Goal: Task Accomplishment & Management: Use online tool/utility

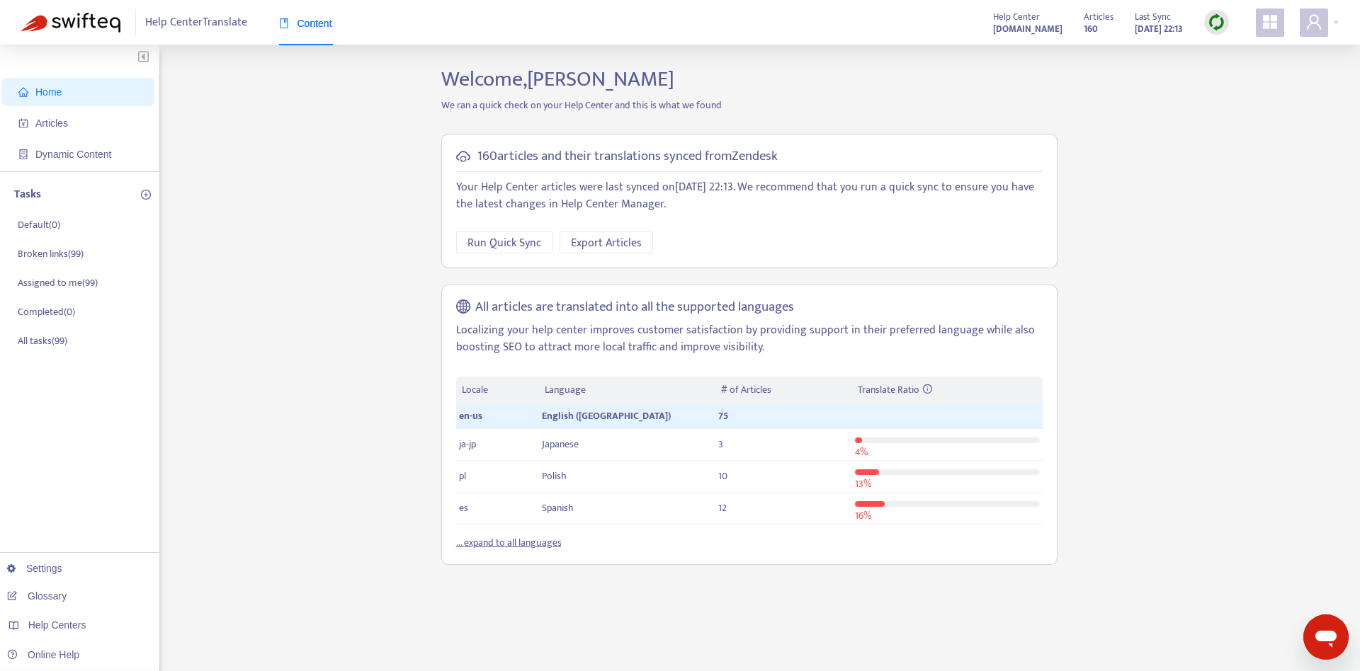
click at [52, 411] on div "Home Articles Dynamic Content Tasks Default ( 0 ) Broken links ( 99 ) Assigned …" at bounding box center [79, 470] width 159 height 850
click at [65, 147] on span "Dynamic Content" at bounding box center [80, 154] width 125 height 28
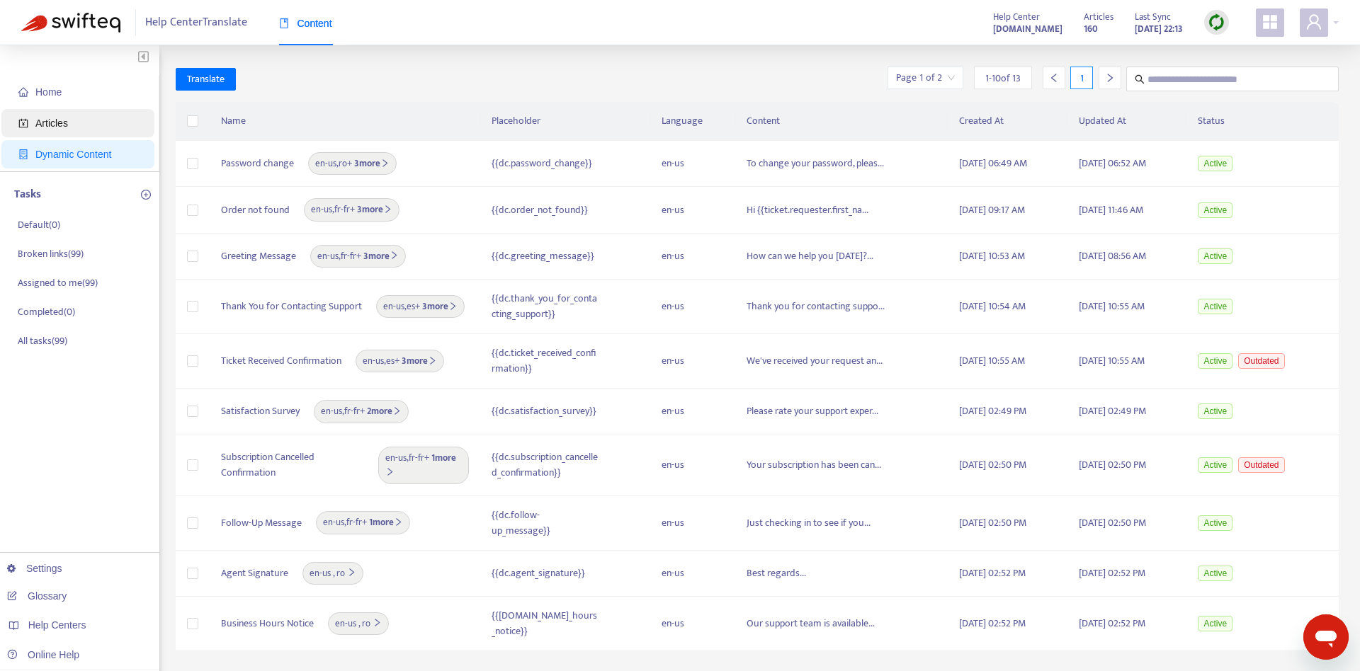
click at [74, 130] on span "Articles" at bounding box center [80, 123] width 125 height 28
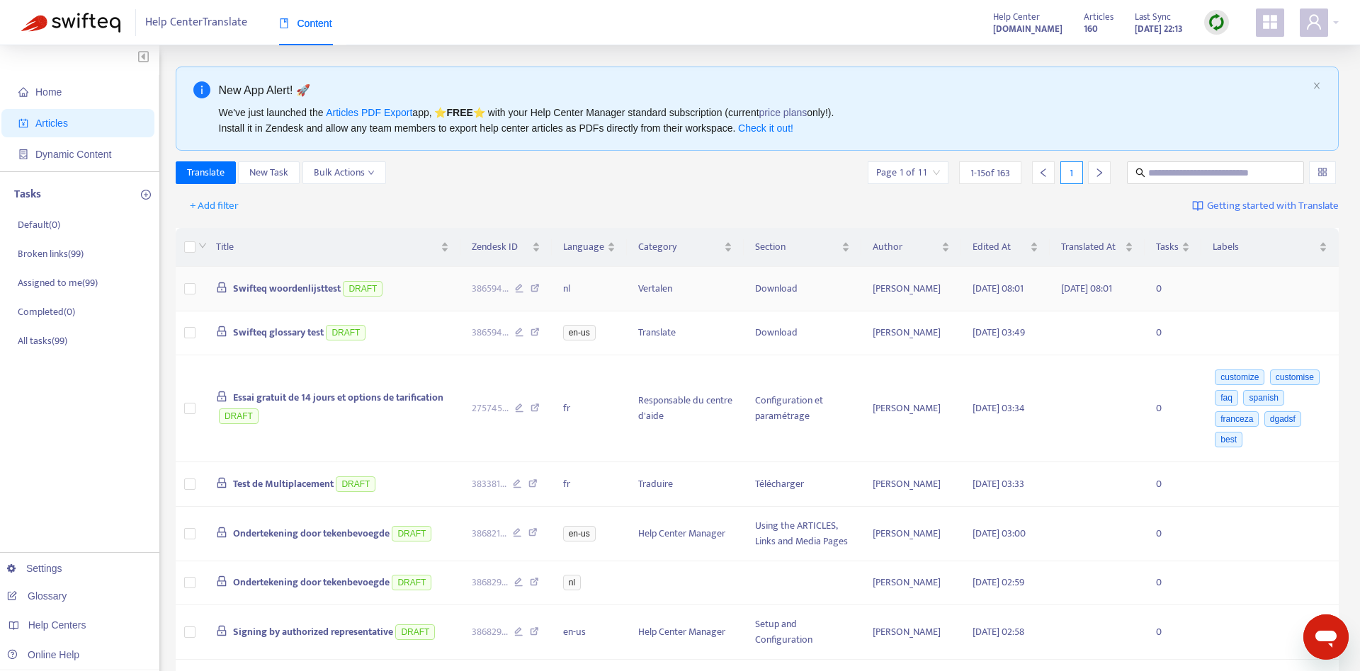
click at [295, 294] on span "Swifteq woordenlijsttest" at bounding box center [287, 288] width 108 height 16
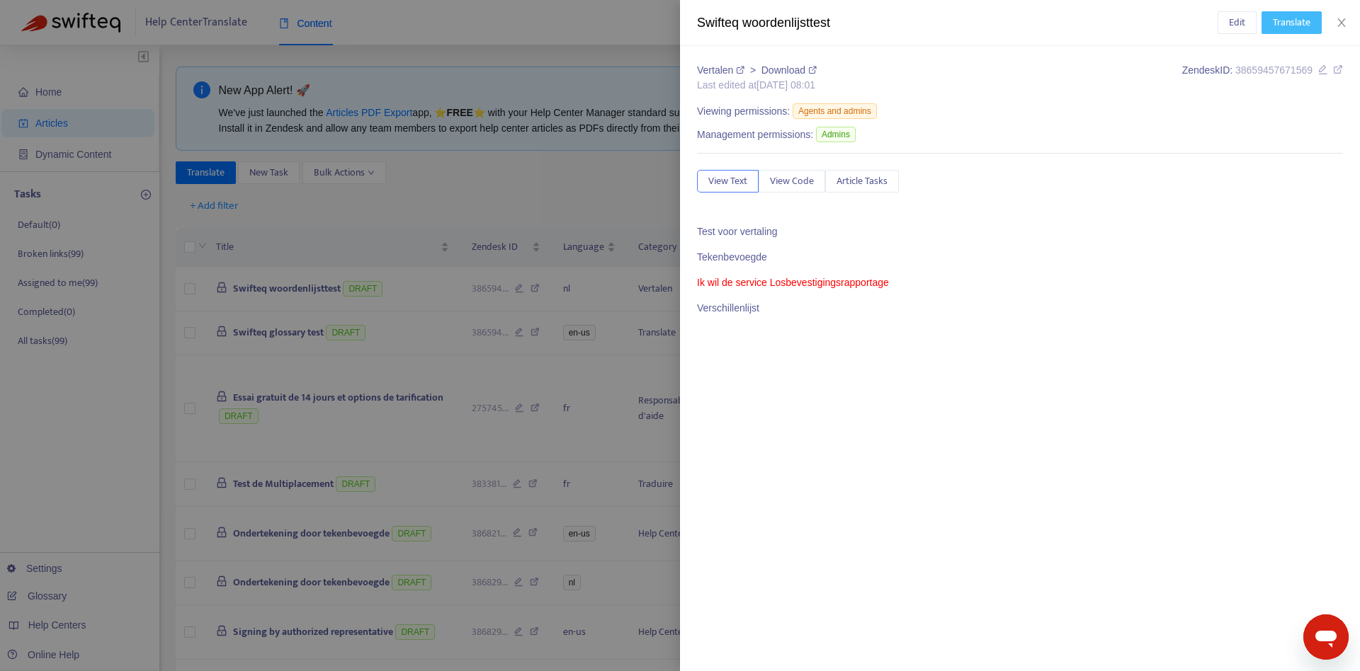
click at [1287, 20] on span "Translate" at bounding box center [1292, 23] width 38 height 16
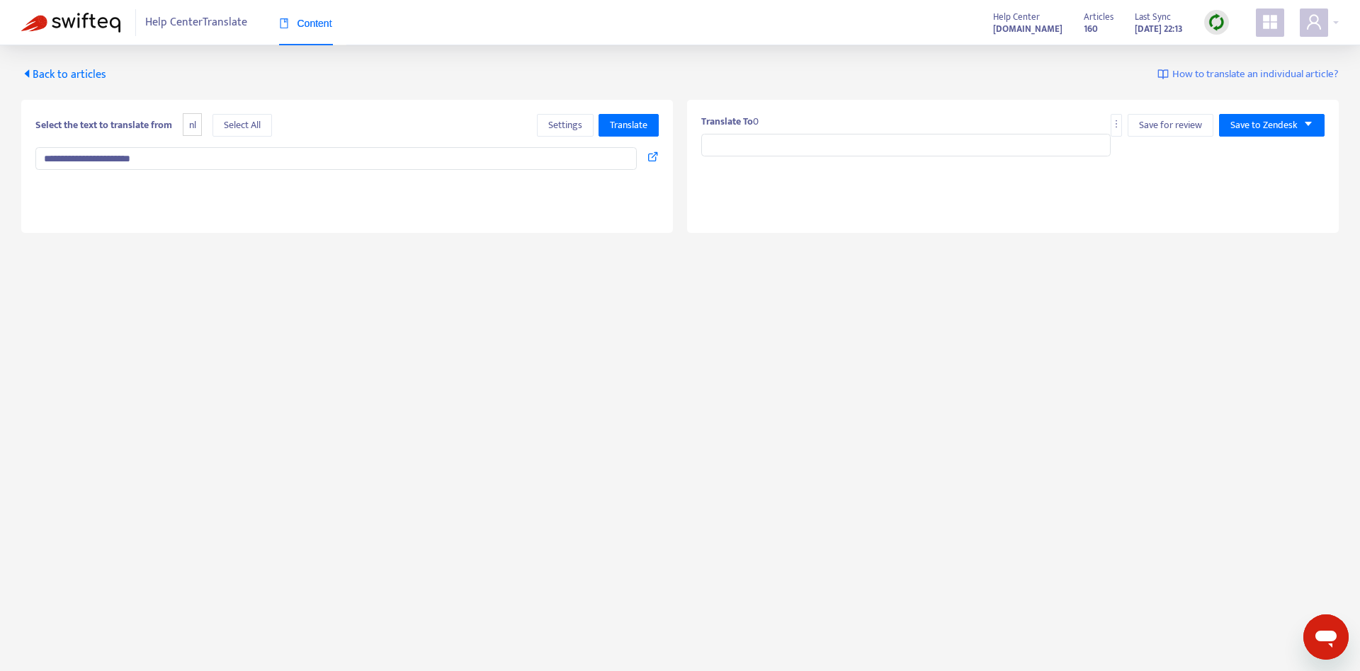
type input "**********"
type textarea "**********"
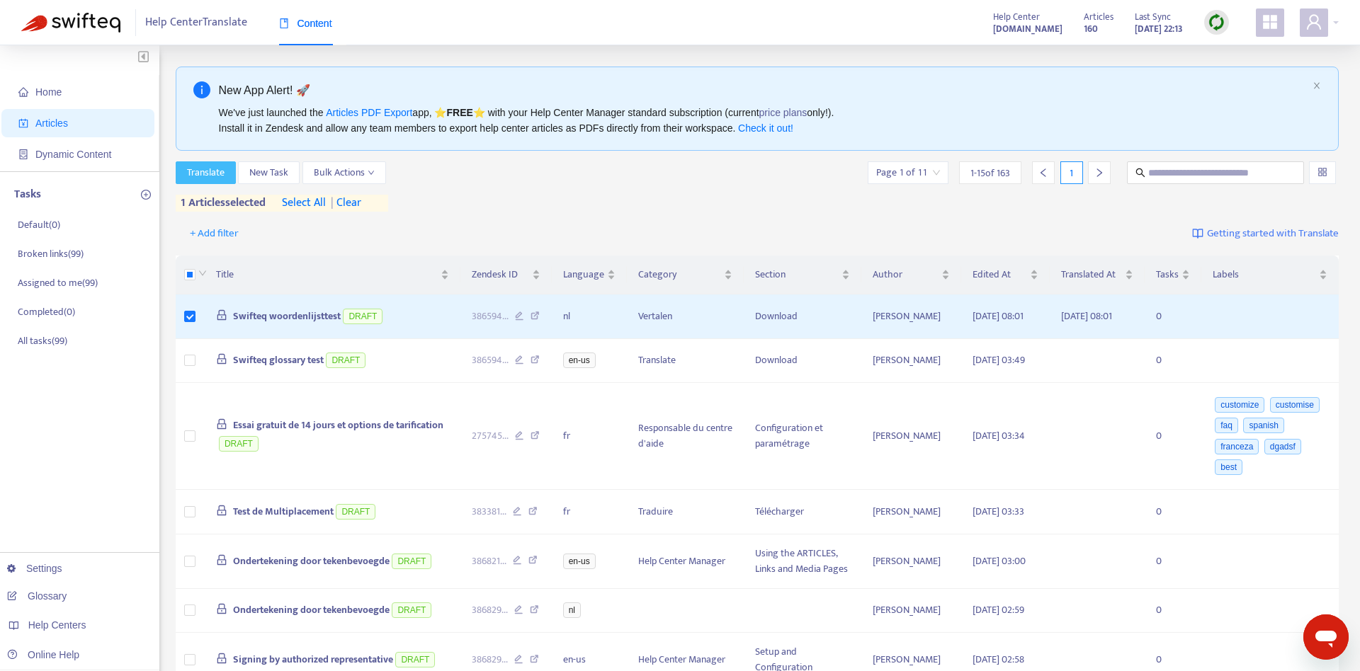
click at [207, 176] on span "Translate" at bounding box center [206, 173] width 38 height 16
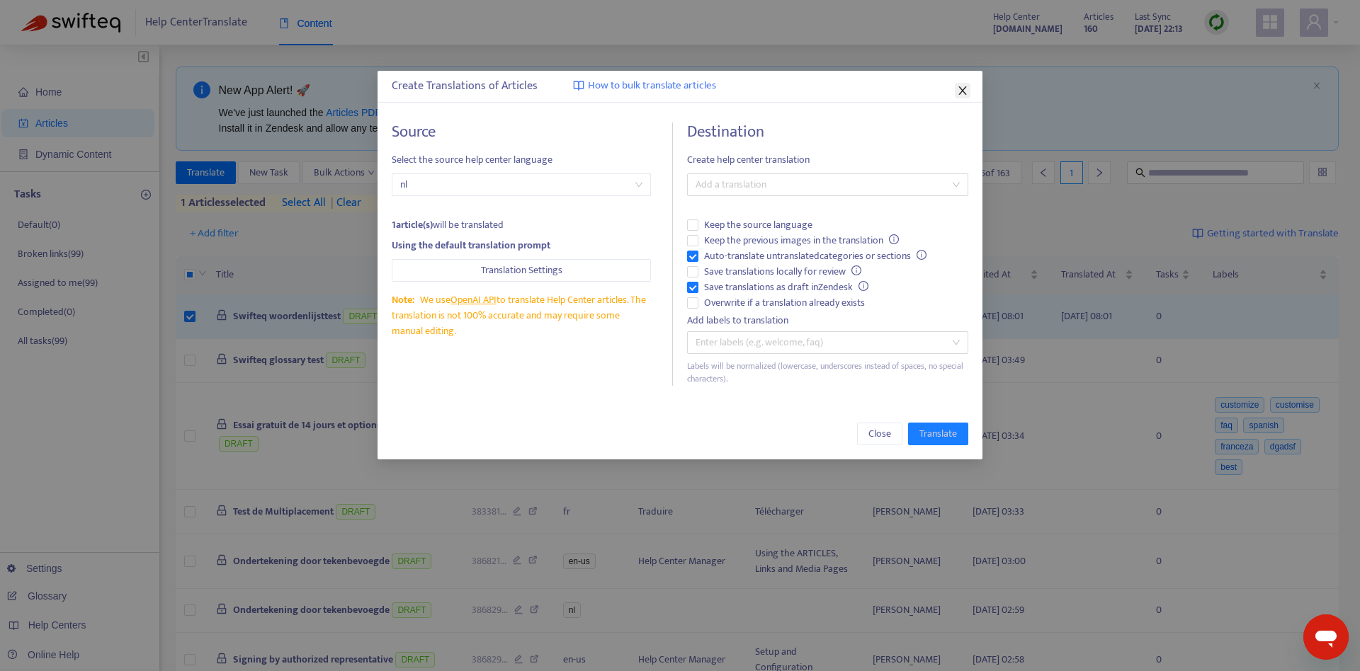
click at [967, 96] on button "Close" at bounding box center [963, 91] width 16 height 16
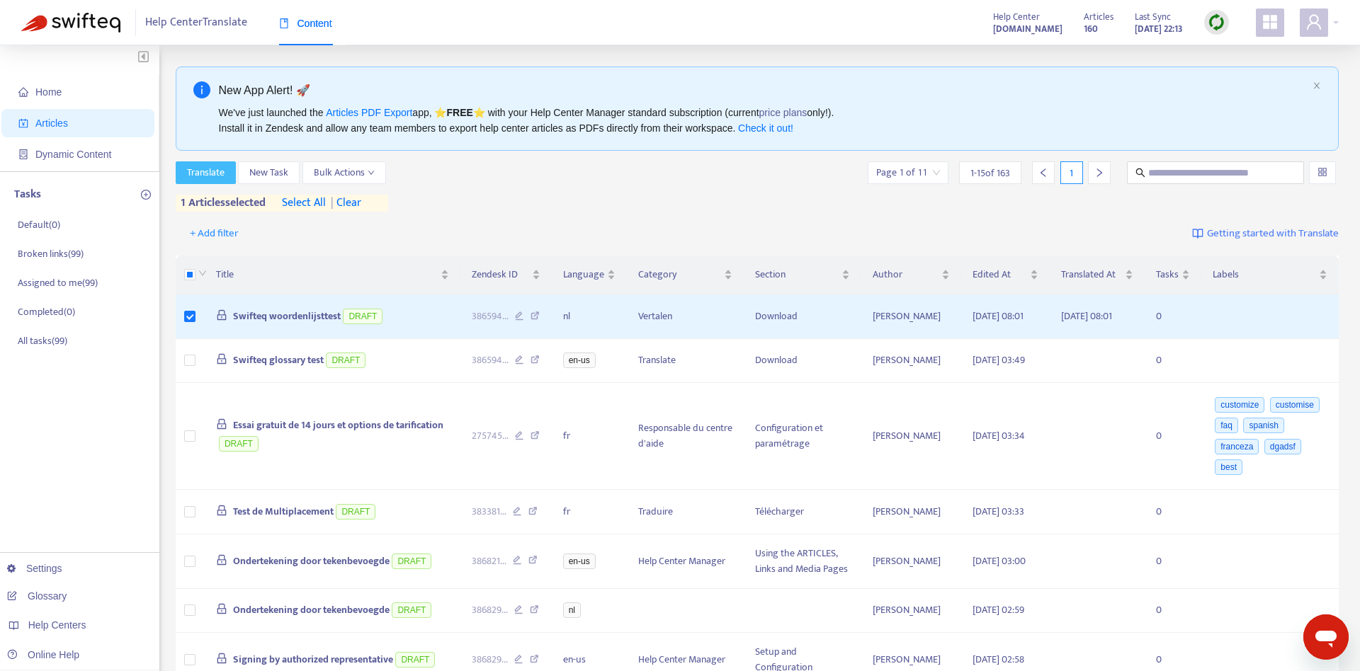
click at [199, 171] on span "Translate" at bounding box center [206, 173] width 38 height 16
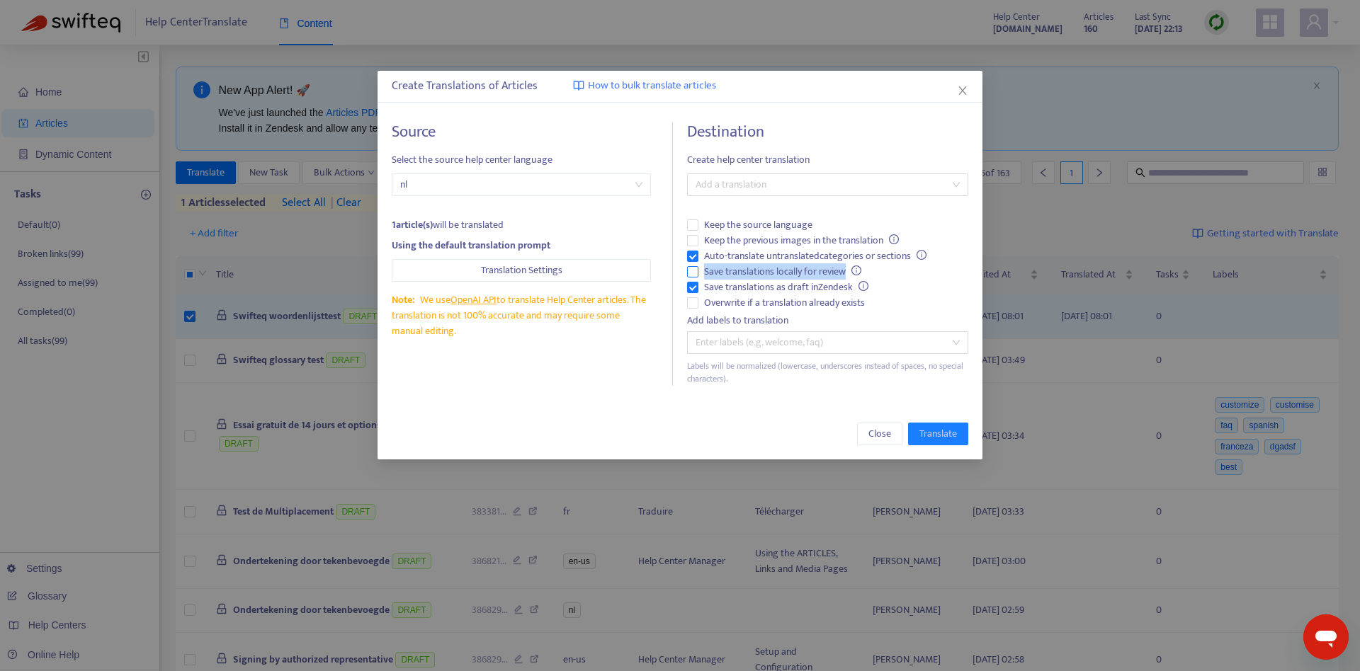
drag, startPoint x: 919, startPoint y: 83, endPoint x: 919, endPoint y: 274, distance: 191.2
click at [919, 275] on div "Create Translations of Articles How to bulk translate articles Source Select th…" at bounding box center [679, 265] width 604 height 389
click at [1011, 134] on div "Create Translations of Articles How to bulk translate articles Source Select th…" at bounding box center [680, 335] width 1360 height 671
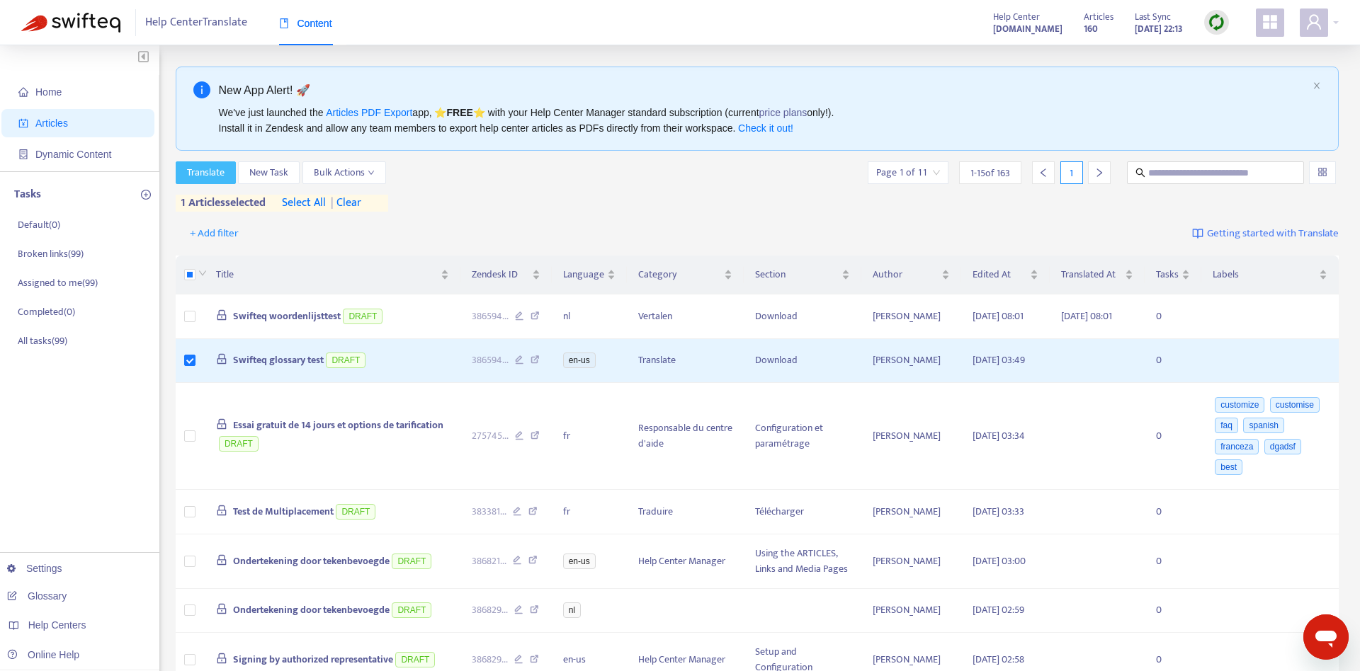
click at [219, 168] on span "Translate" at bounding box center [206, 173] width 38 height 16
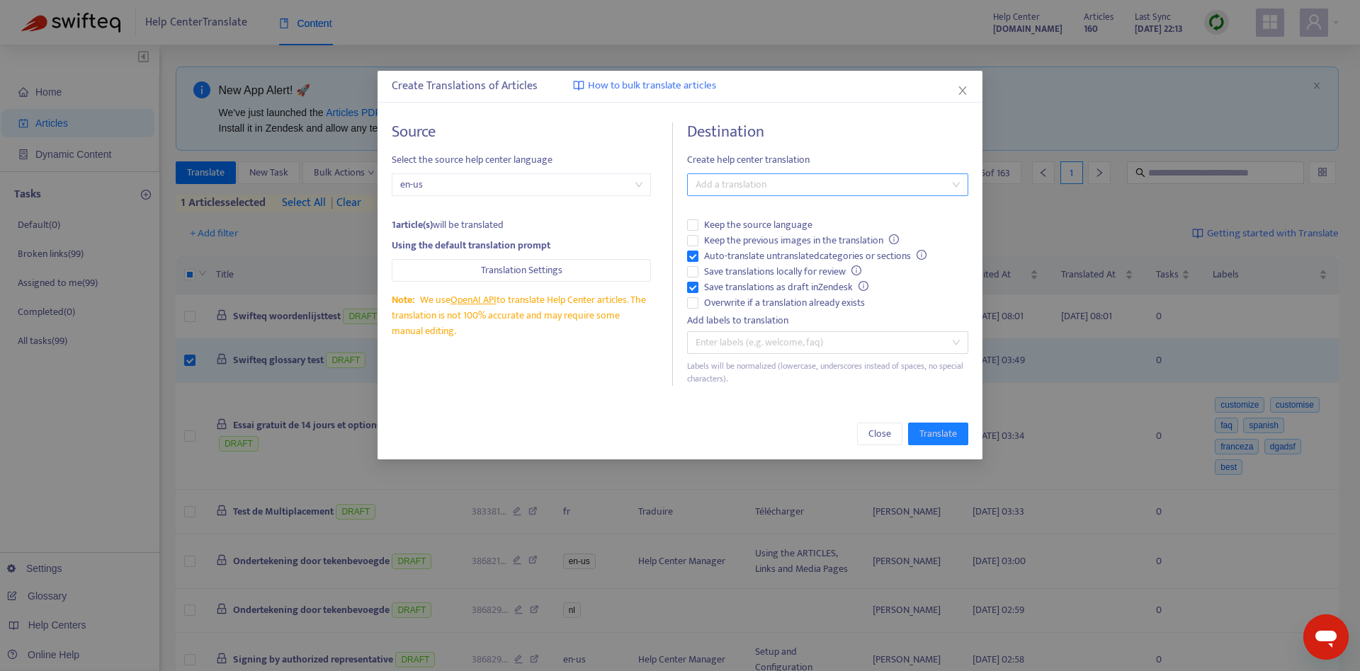
click at [826, 185] on div at bounding box center [819, 184] width 259 height 17
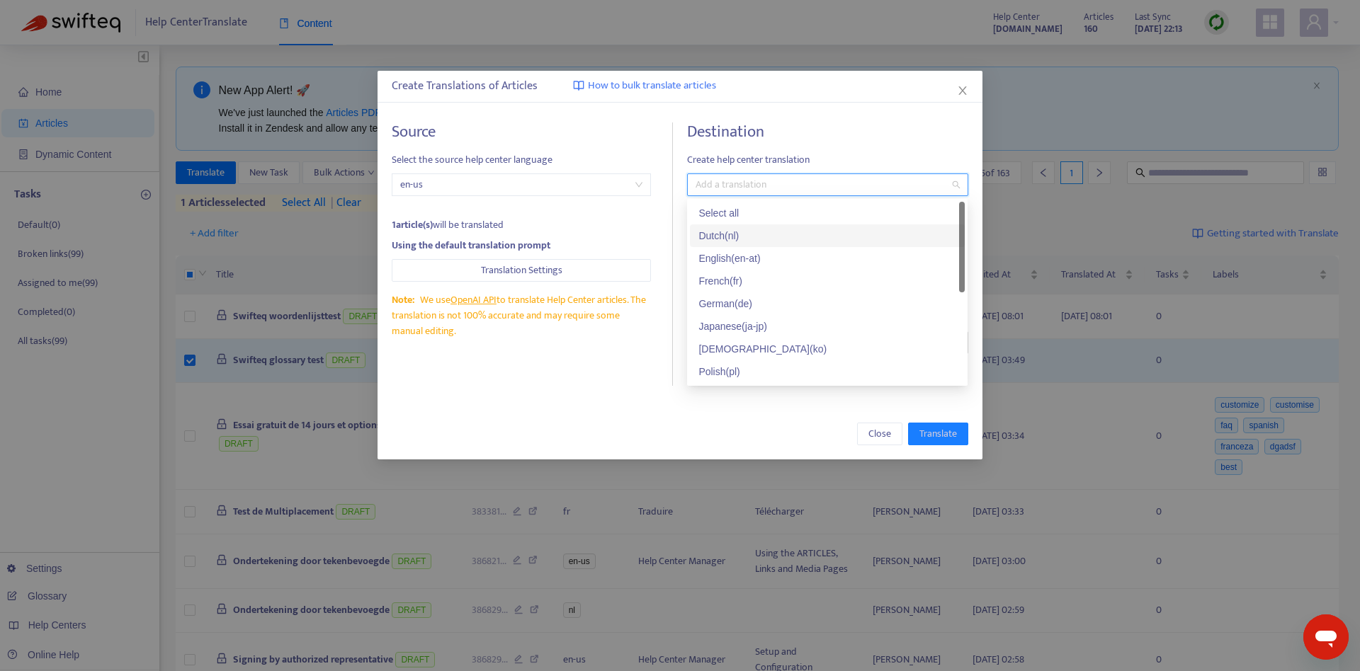
click at [807, 229] on div "Dutch ( nl )" at bounding box center [827, 236] width 258 height 16
click at [596, 219] on div "1 article(s) will be translated" at bounding box center [521, 225] width 259 height 16
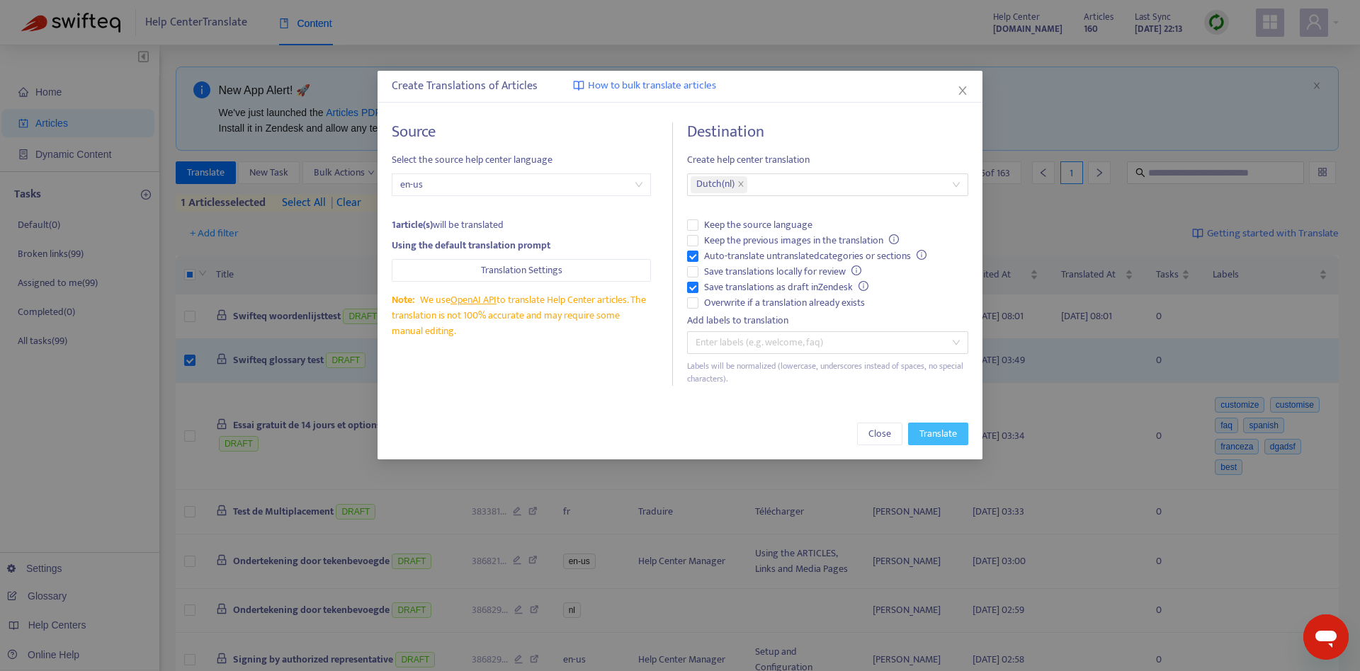
click at [948, 434] on span "Translate" at bounding box center [938, 434] width 38 height 16
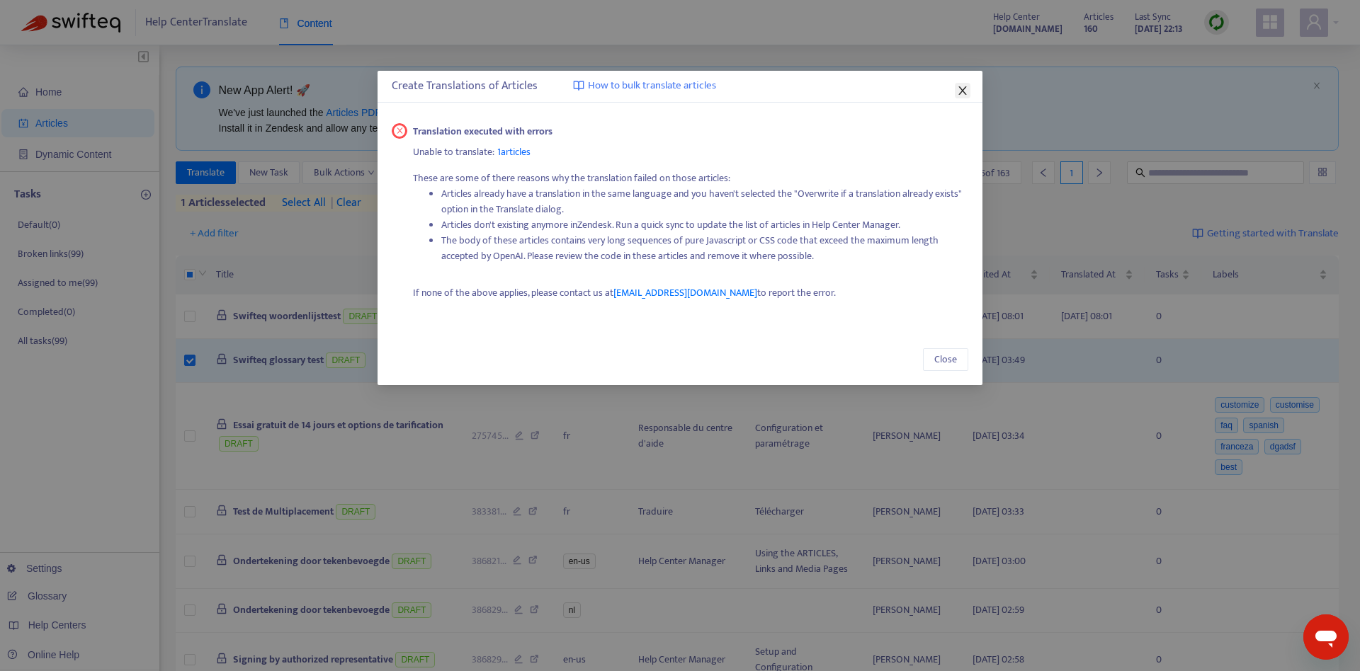
click at [957, 91] on icon "close" at bounding box center [962, 90] width 11 height 11
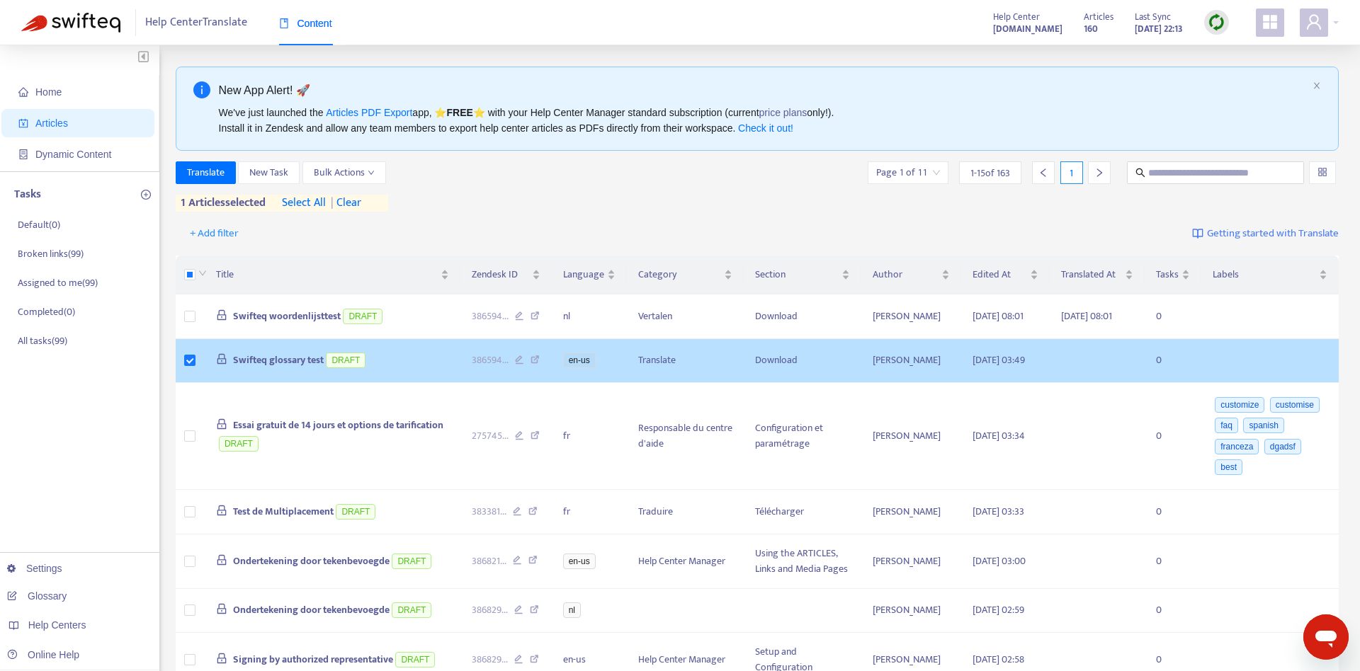
click at [198, 373] on td at bounding box center [191, 361] width 30 height 45
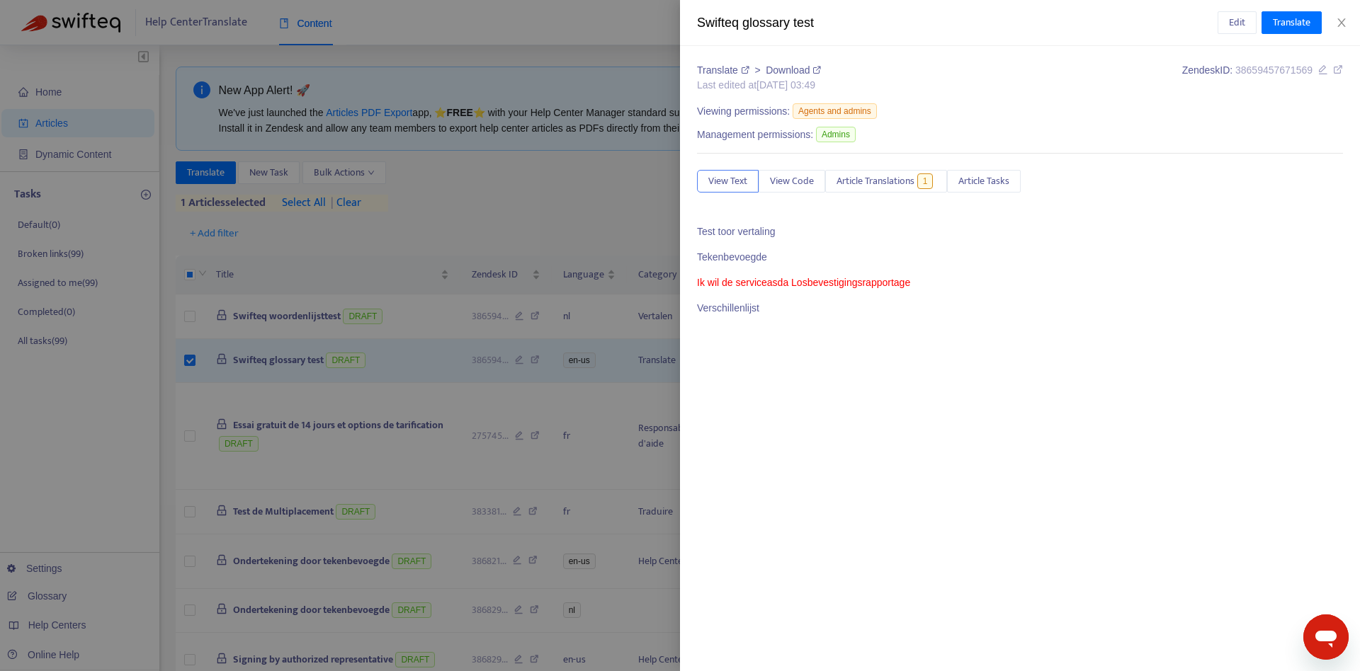
click at [378, 420] on div at bounding box center [680, 335] width 1360 height 671
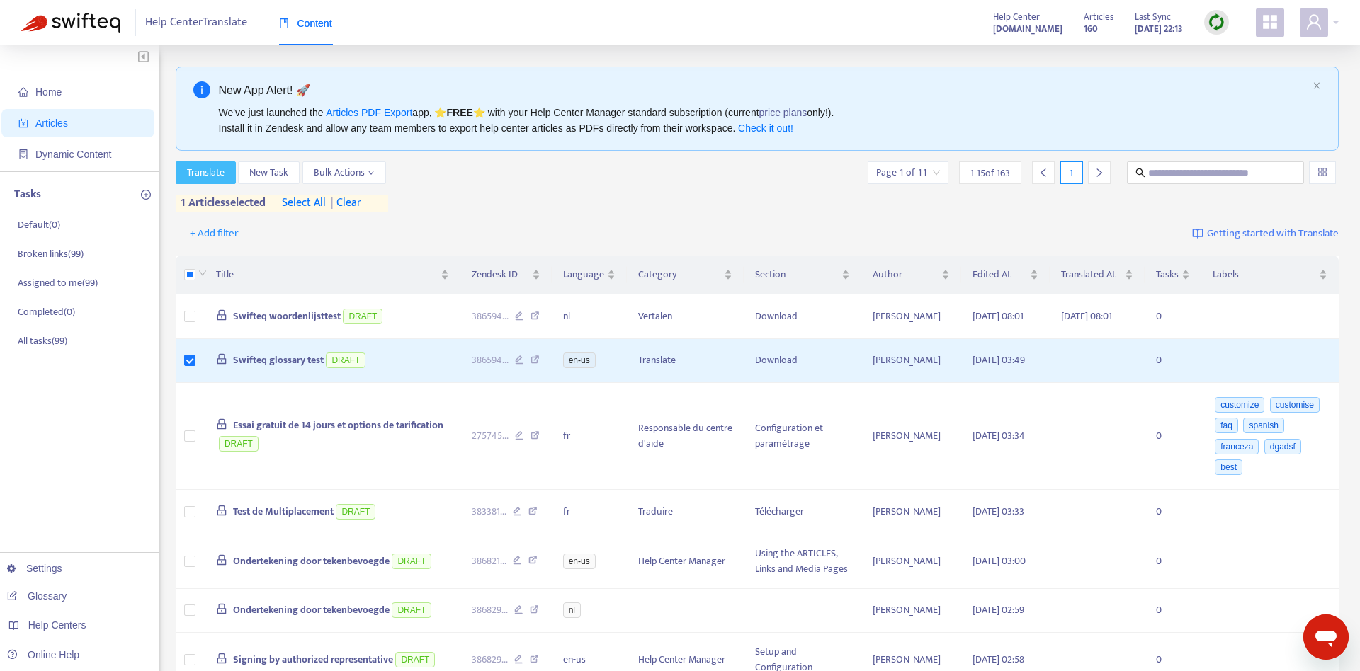
click at [200, 175] on span "Translate" at bounding box center [206, 173] width 38 height 16
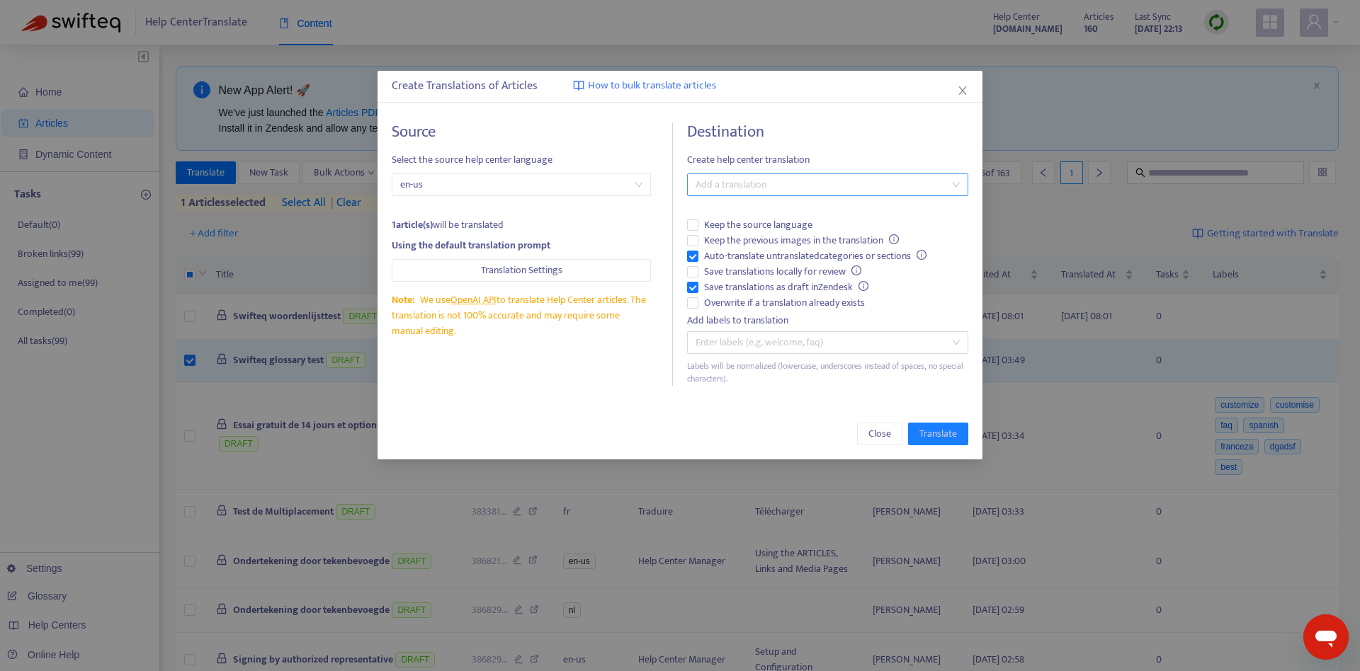
click at [804, 179] on div at bounding box center [819, 184] width 259 height 17
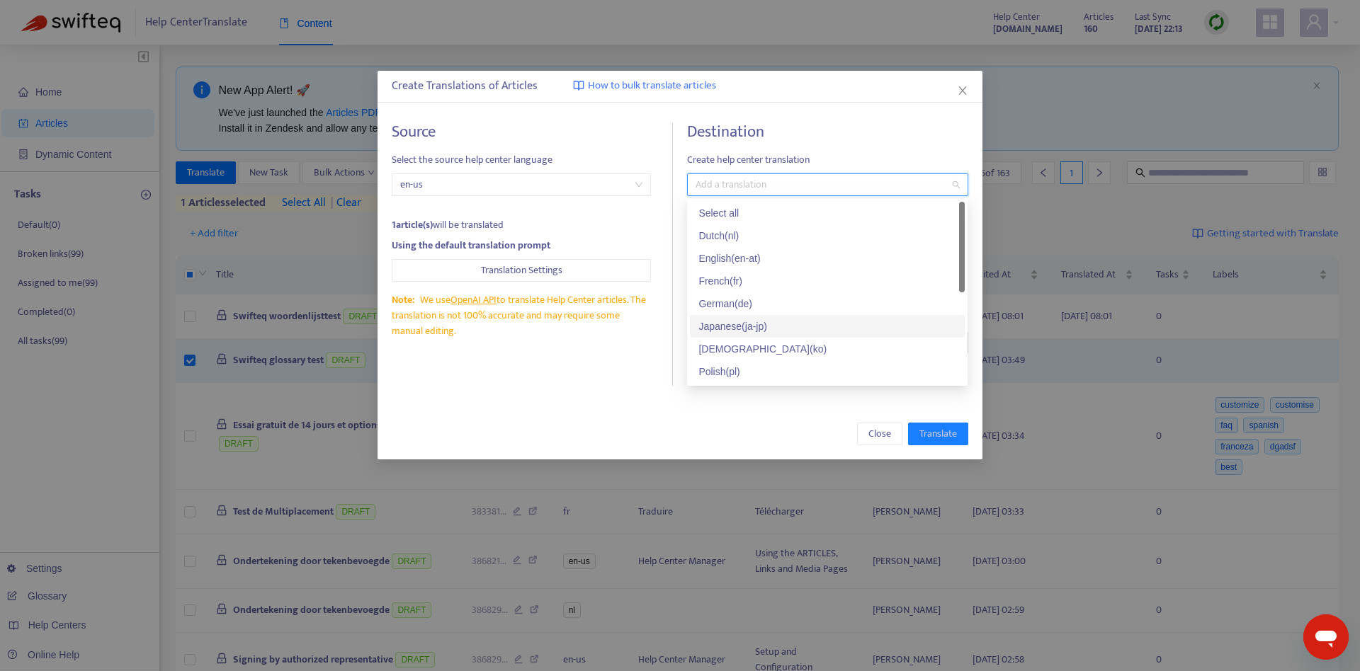
click at [785, 326] on div "Japanese ( ja-jp )" at bounding box center [827, 327] width 258 height 16
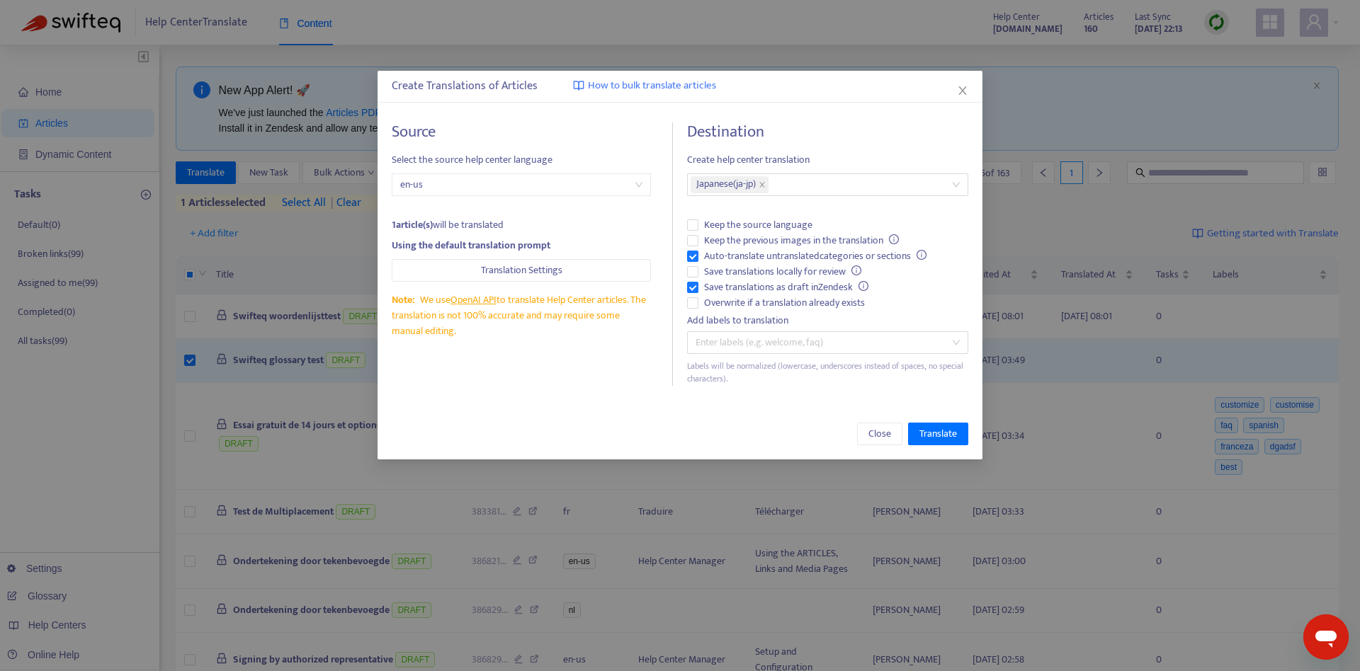
click at [644, 220] on div "1 article(s) will be translated" at bounding box center [521, 225] width 259 height 16
click at [956, 437] on span "Translate" at bounding box center [938, 434] width 38 height 16
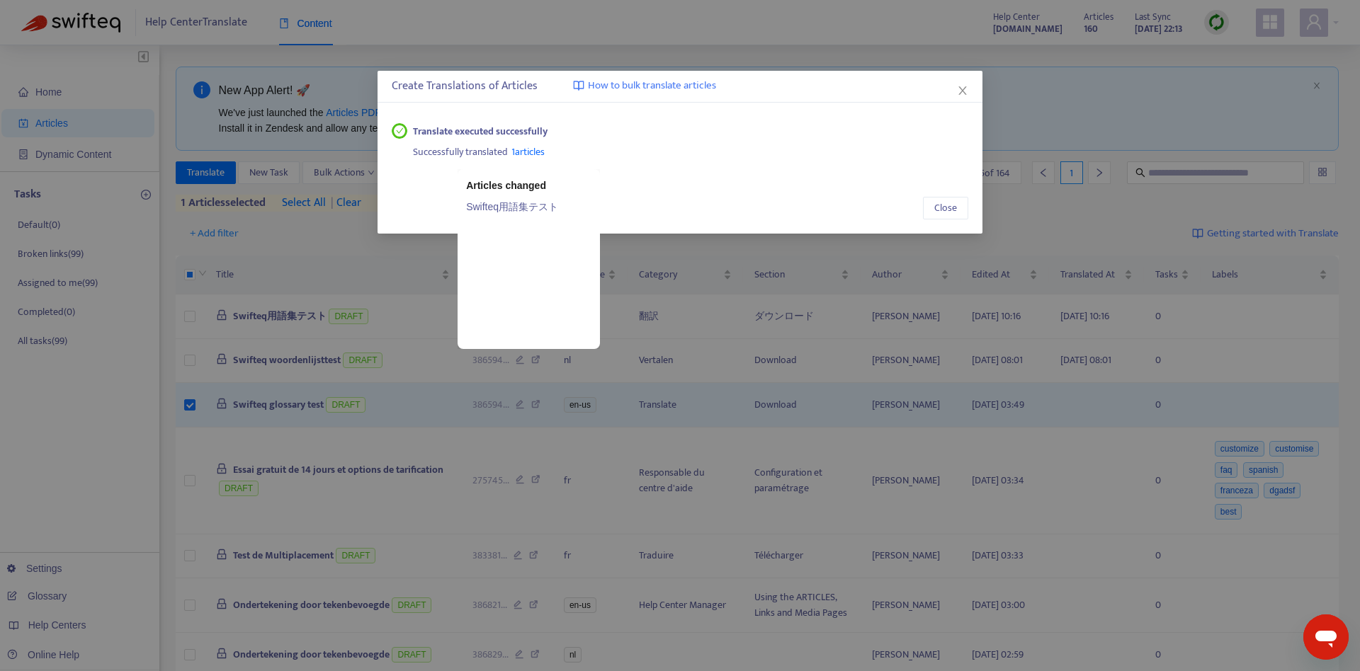
click at [538, 149] on span "1 articles" at bounding box center [527, 152] width 33 height 16
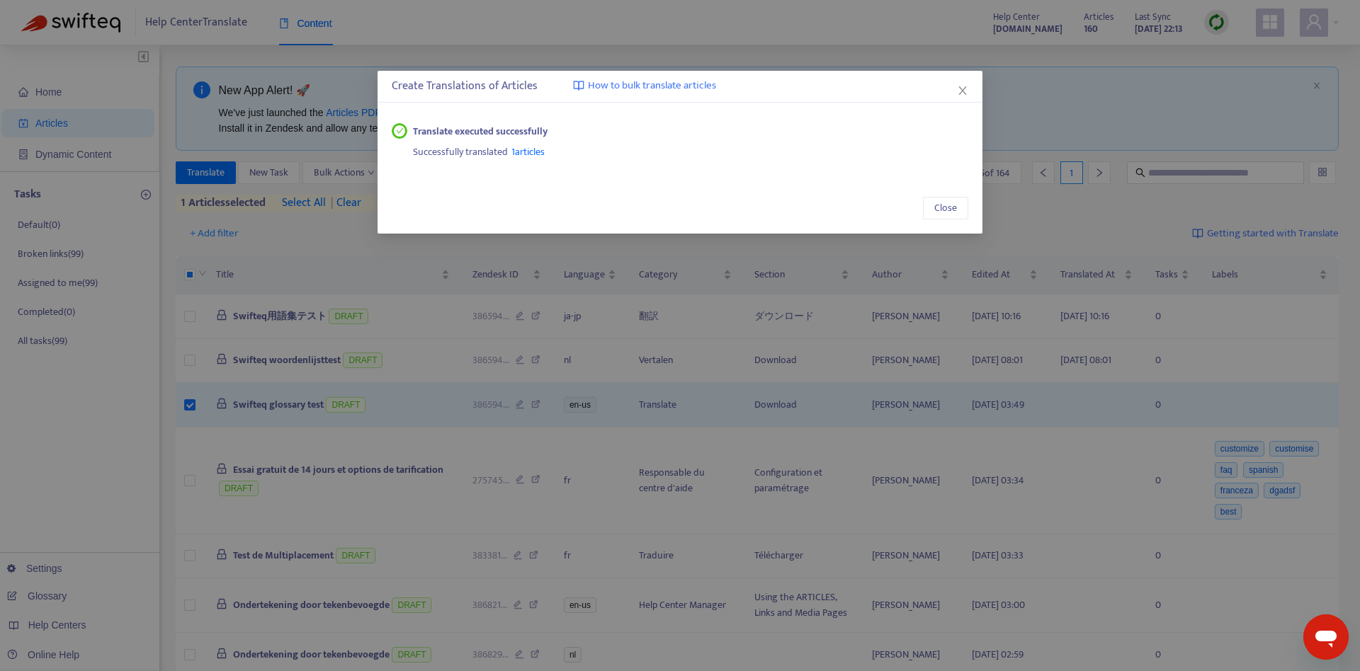
click at [768, 152] on div "Successfully translated 1 articles" at bounding box center [690, 150] width 555 height 21
click at [943, 205] on span "Close" at bounding box center [945, 208] width 23 height 16
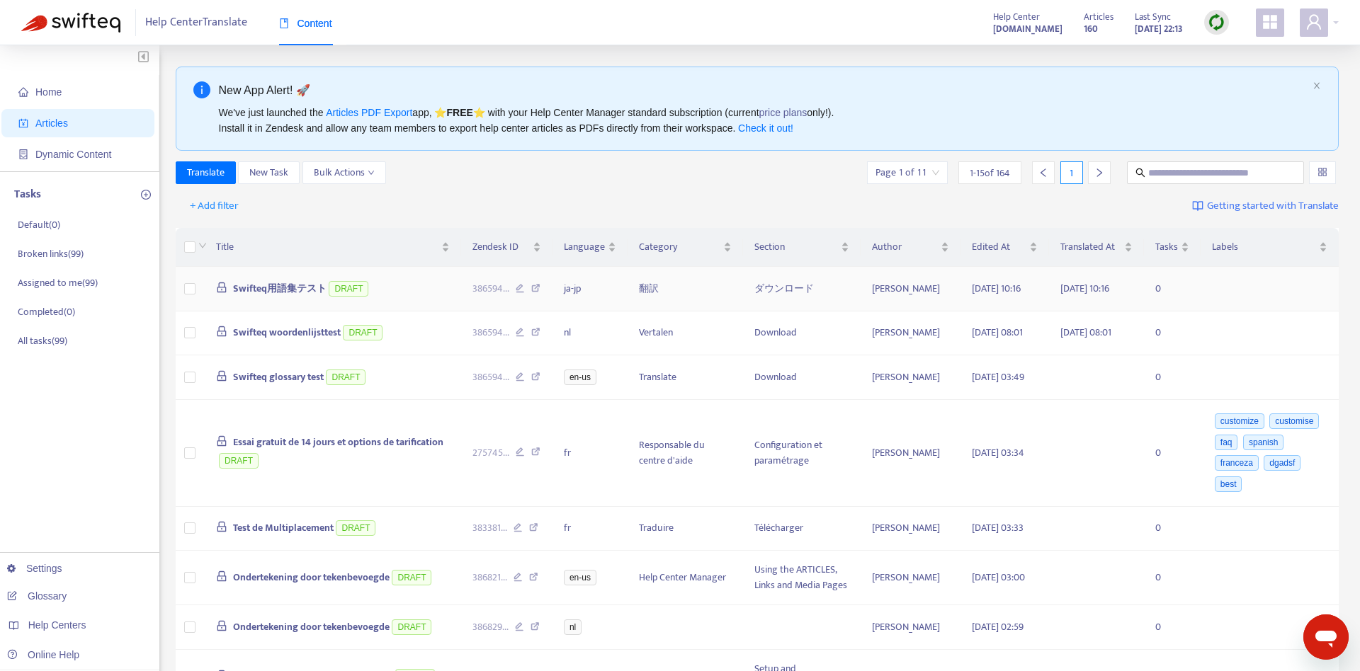
click at [290, 293] on span "Swifteq用語集テスト" at bounding box center [279, 288] width 93 height 16
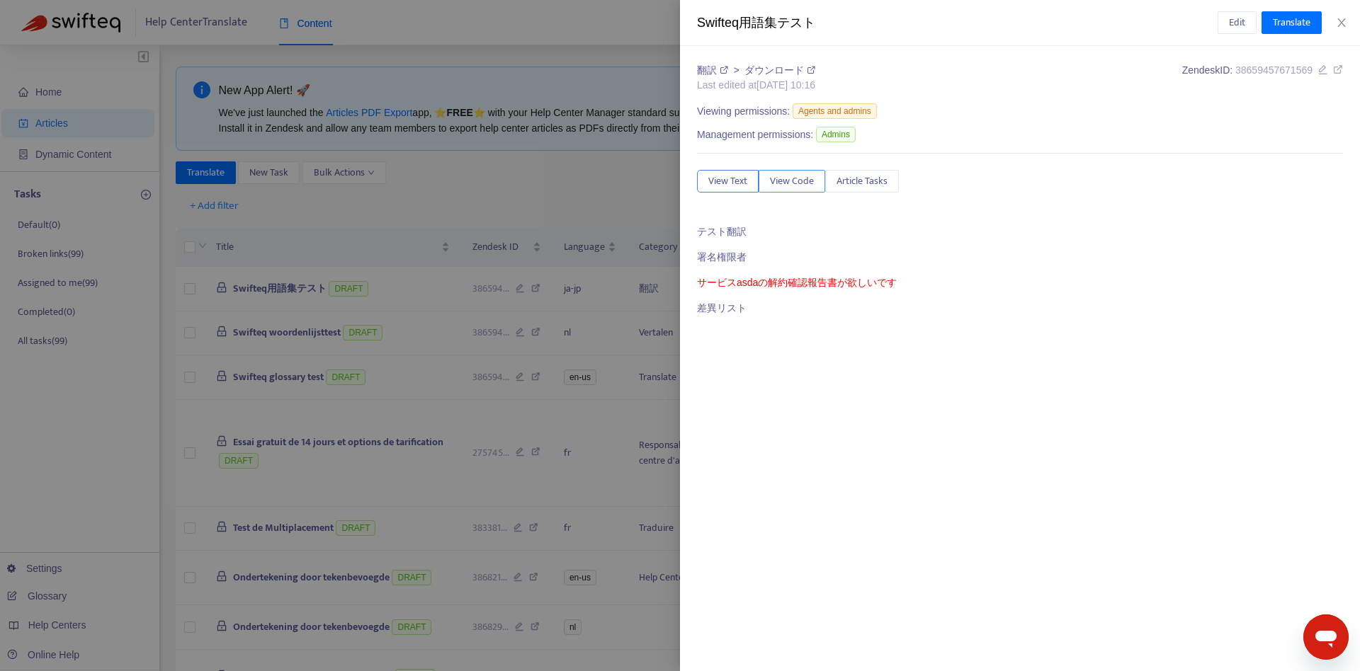
click at [813, 188] on span "View Code" at bounding box center [792, 182] width 44 height 16
click at [868, 183] on span "Article Tasks" at bounding box center [861, 182] width 51 height 16
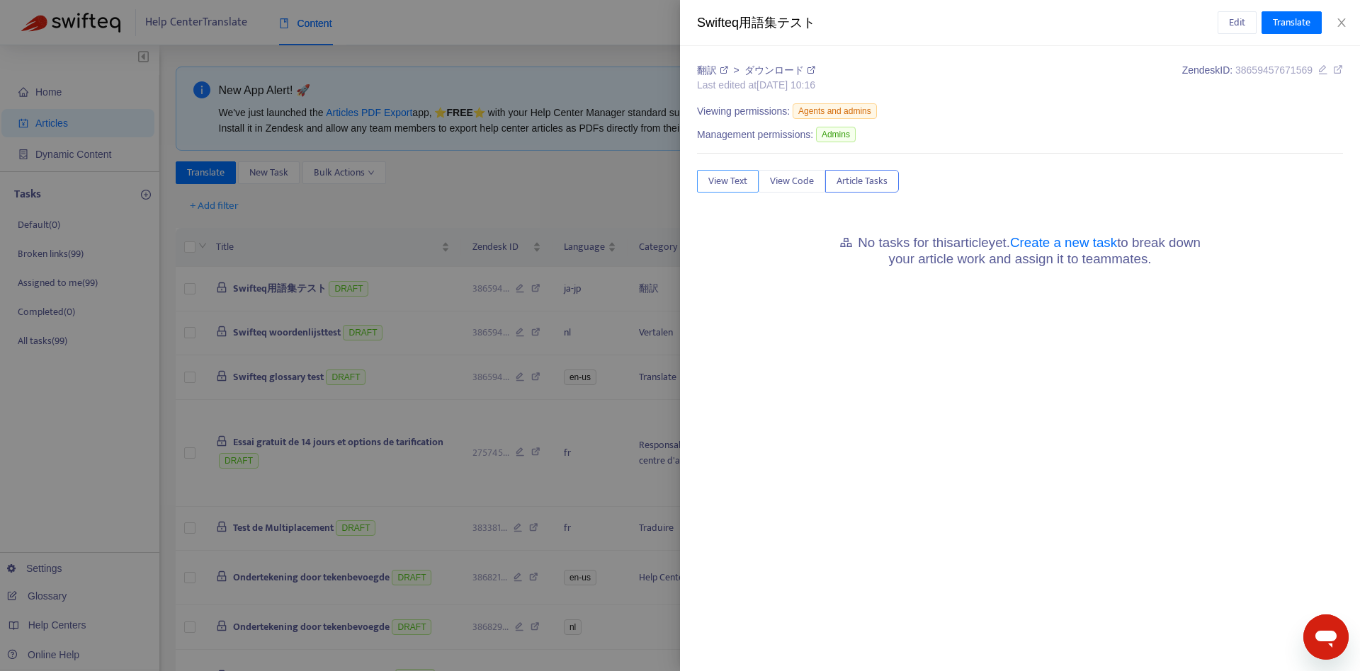
click at [725, 177] on span "View Text" at bounding box center [727, 182] width 39 height 16
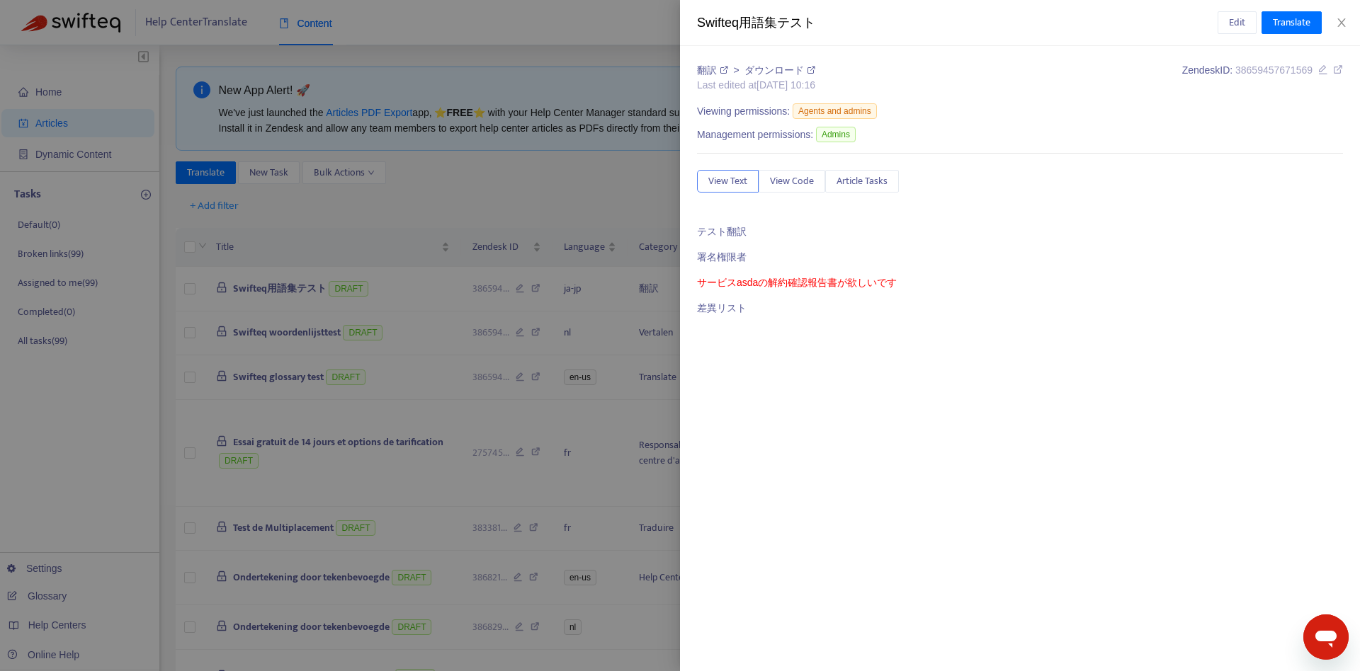
click at [1275, 152] on div "翻訳 > ダウンロード Last edited at [DATE] 10:16 Zendesk ID: 38659457671569 Viewing perm…" at bounding box center [1020, 194] width 646 height 263
click at [1344, 28] on icon "close" at bounding box center [1341, 22] width 11 height 11
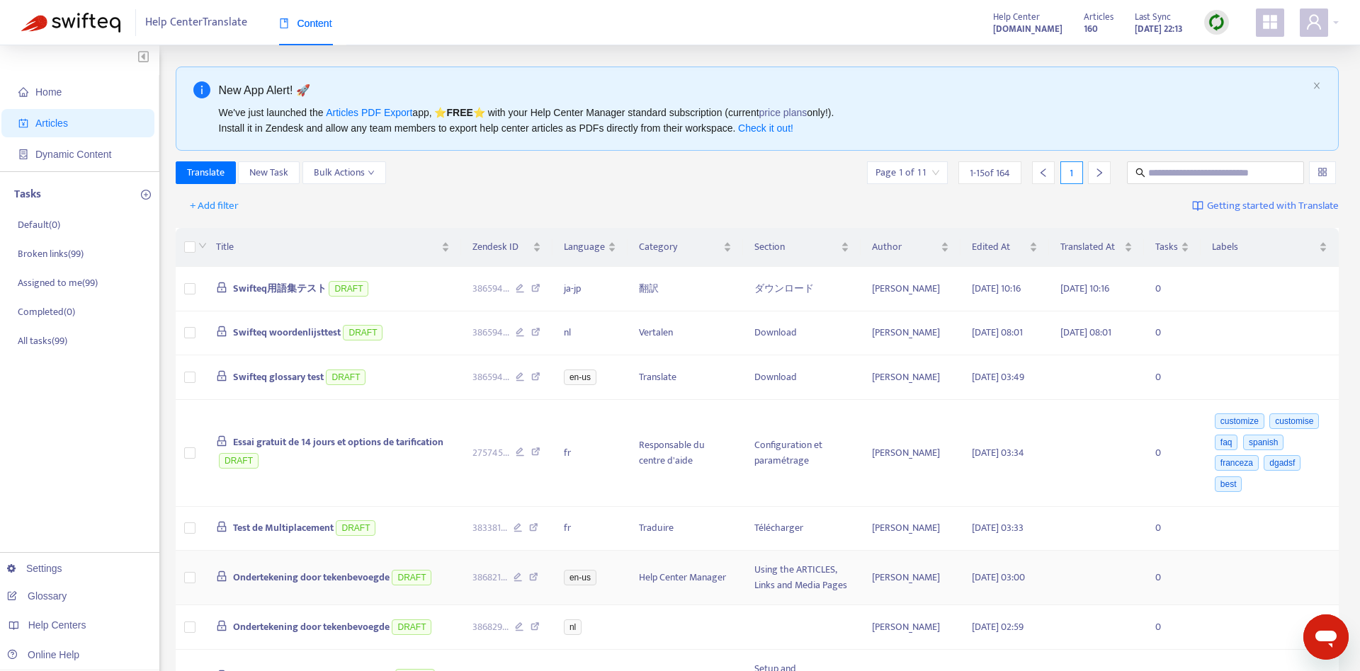
click at [816, 606] on td "Using the ARTICLES, Links and Media Pages" at bounding box center [802, 578] width 118 height 55
click at [816, 611] on body "Help Center Translate Content Help Center [DOMAIN_NAME] Articles 160 Last Sync …" at bounding box center [680, 544] width 1360 height 1089
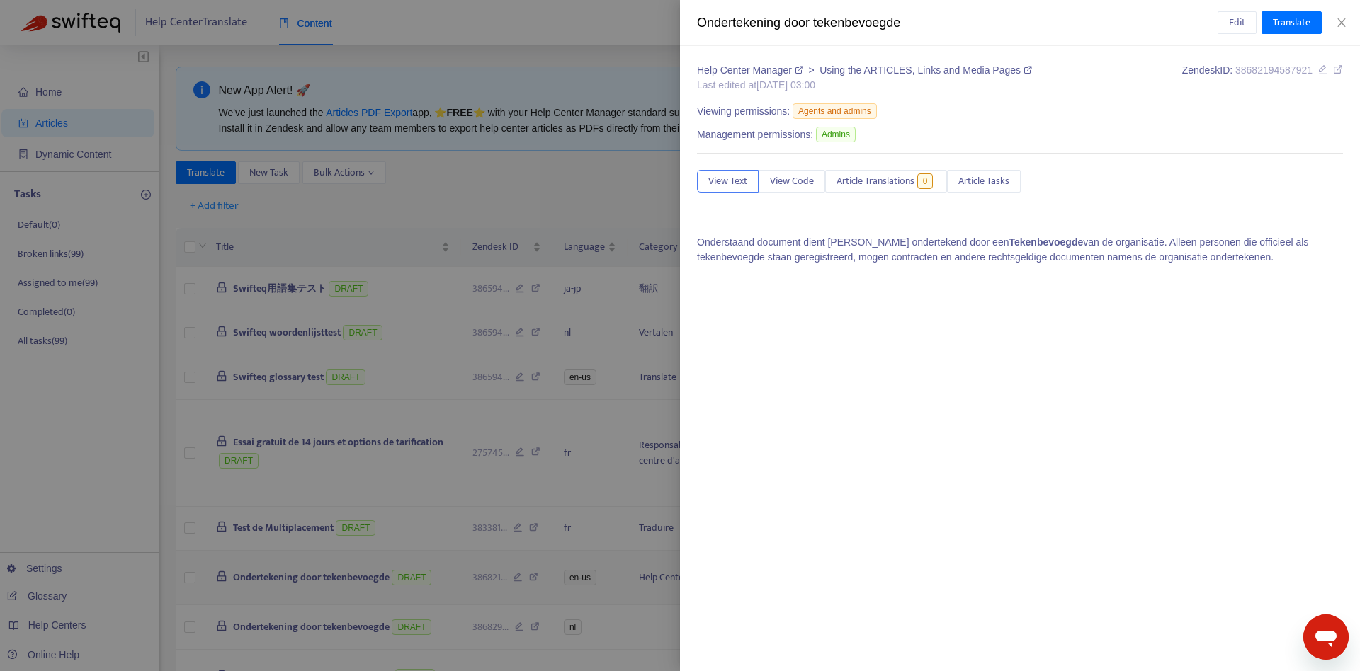
click at [816, 611] on div "Ondertekening door tekenbevoegde Edit Translate Help Center Manager > Using the…" at bounding box center [680, 335] width 1360 height 671
click at [583, 518] on div at bounding box center [680, 335] width 1360 height 671
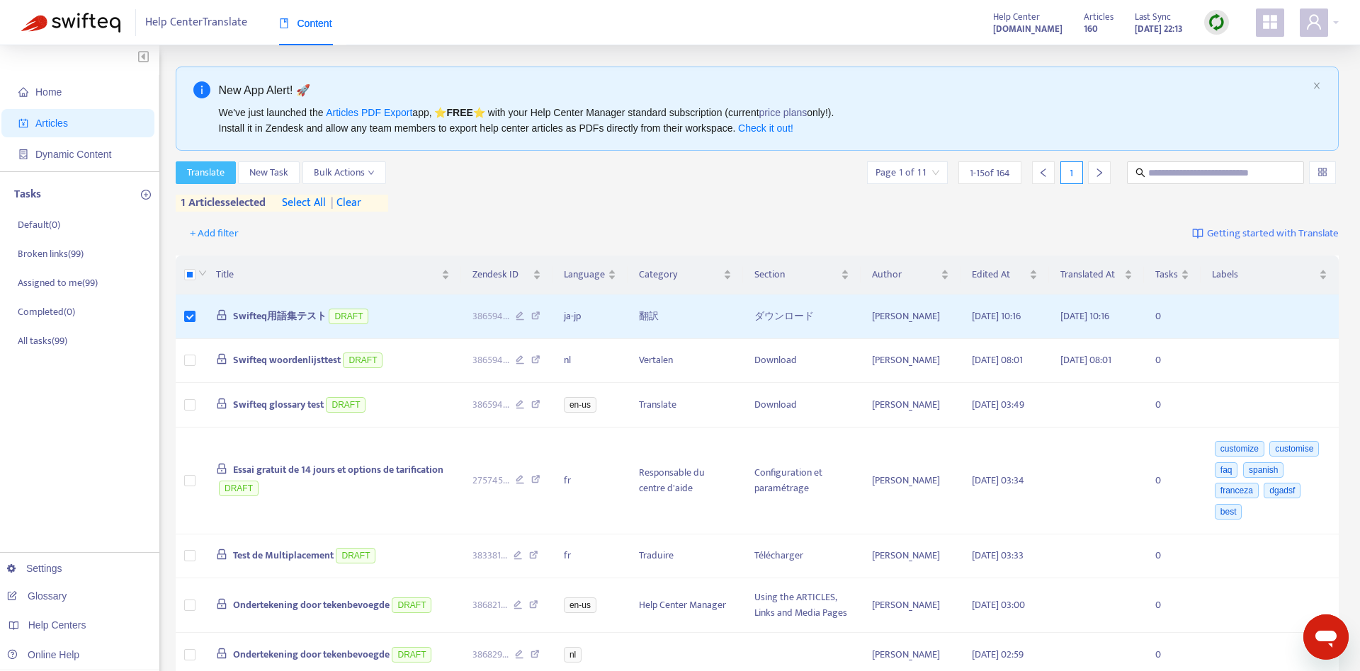
click at [210, 174] on span "Translate" at bounding box center [206, 173] width 38 height 16
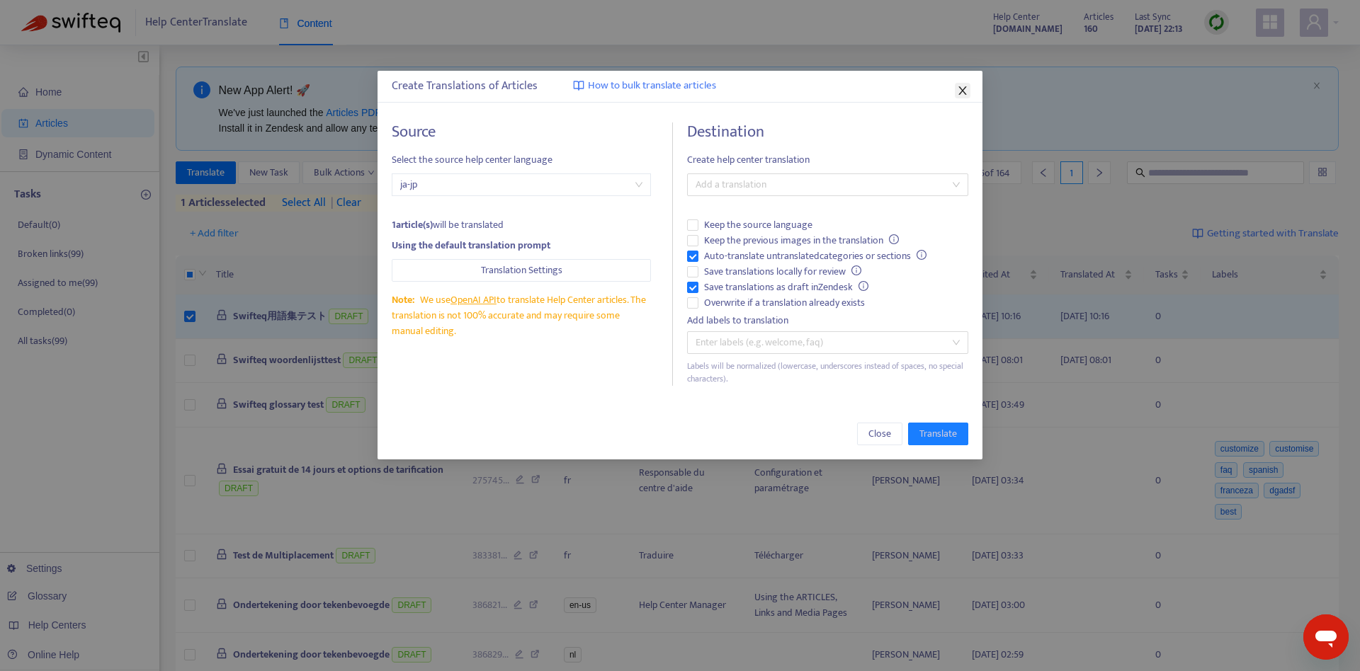
click at [962, 89] on icon "close" at bounding box center [962, 90] width 11 height 11
